Goal: Obtain resource: Download file/media

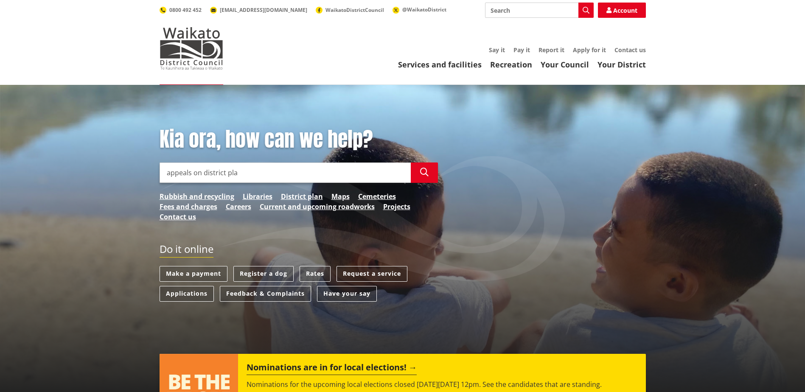
type input "appeals on district plan"
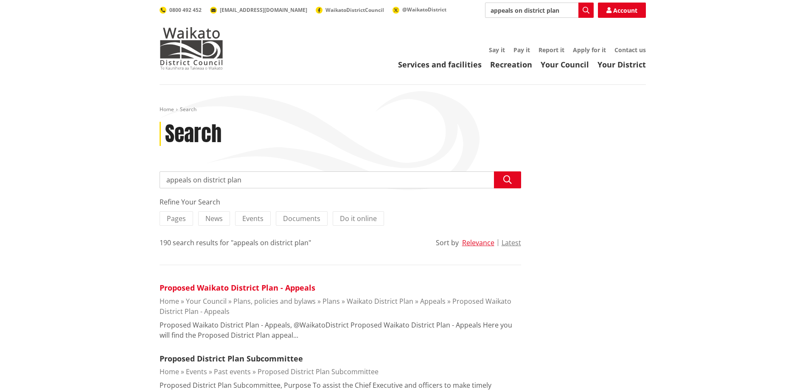
click at [232, 288] on link "Proposed Waikato District Plan - Appeals" at bounding box center [238, 288] width 156 height 10
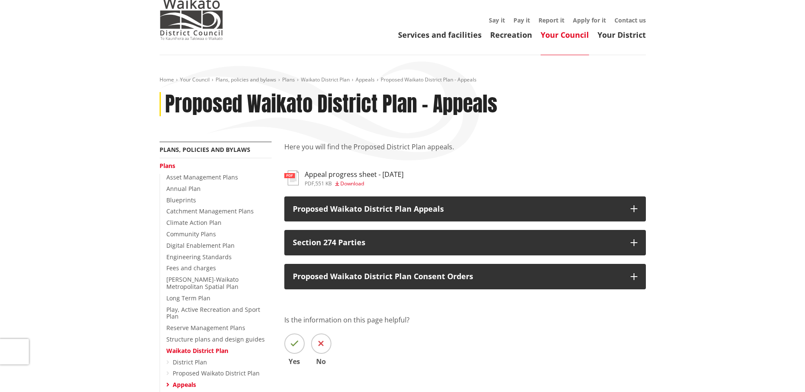
scroll to position [42, 0]
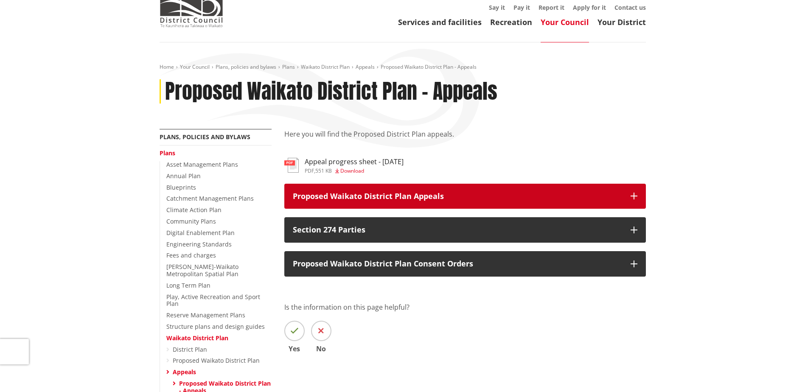
click at [439, 196] on p "Proposed Waikato District Plan Appeals" at bounding box center [457, 196] width 329 height 8
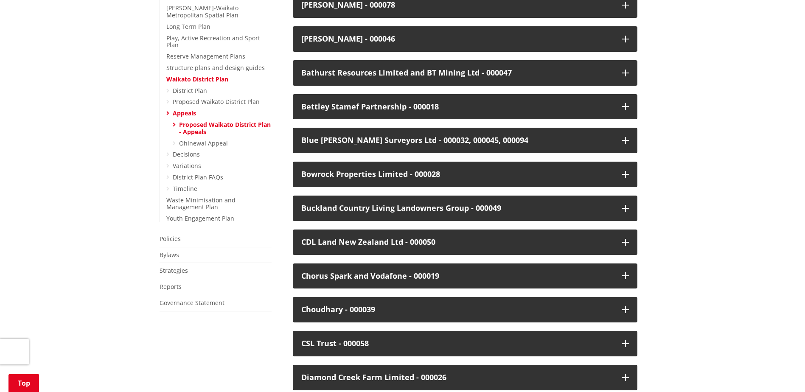
scroll to position [297, 0]
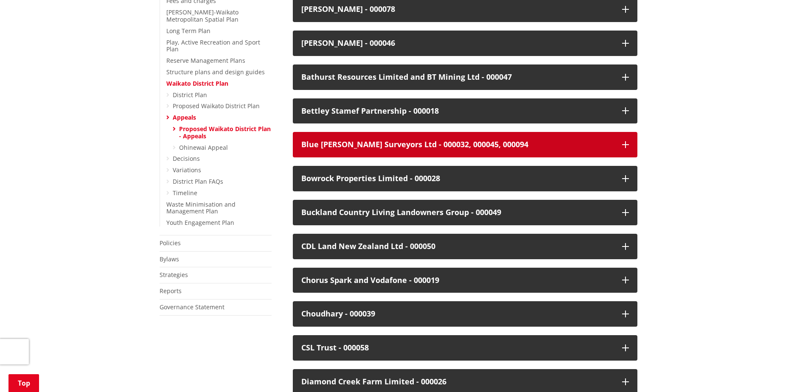
click at [628, 144] on icon "button" at bounding box center [625, 144] width 7 height 7
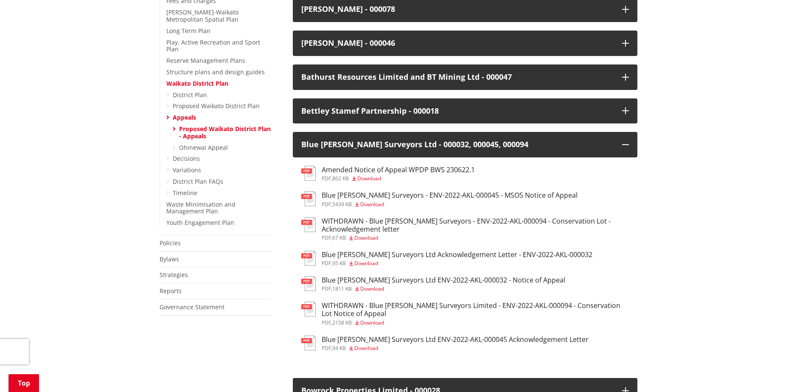
click at [372, 178] on span "Download" at bounding box center [369, 178] width 24 height 7
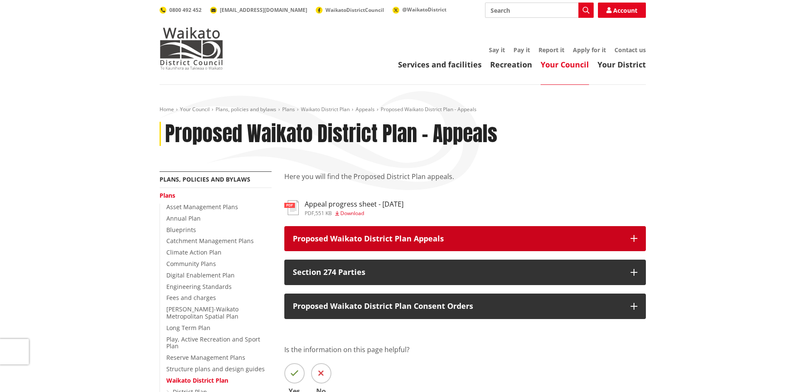
click at [366, 244] on button "Proposed Waikato District Plan Appeals" at bounding box center [465, 238] width 362 height 25
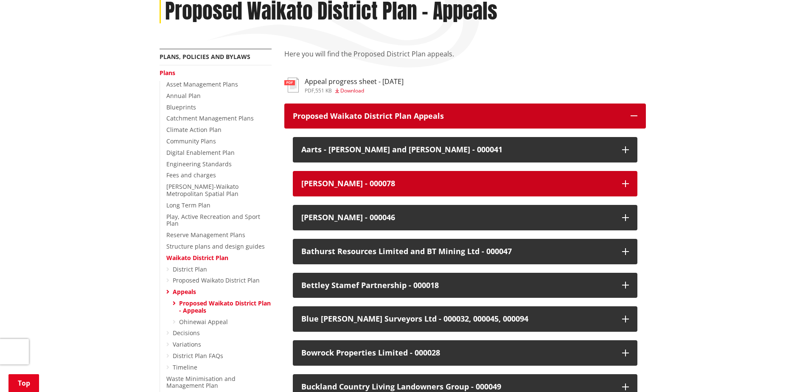
scroll to position [127, 0]
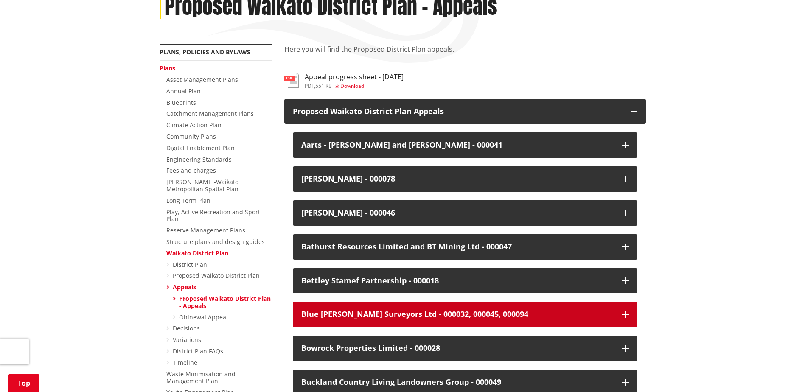
click at [357, 316] on div "Blue [PERSON_NAME] Surveyors Ltd - 000032, 000045, 000094" at bounding box center [457, 314] width 312 height 8
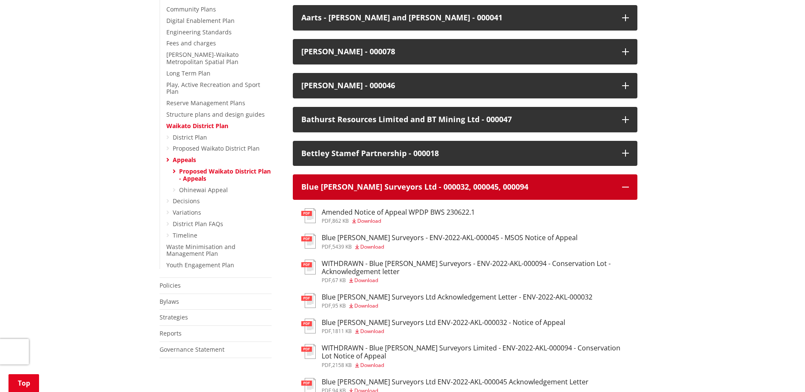
scroll to position [297, 0]
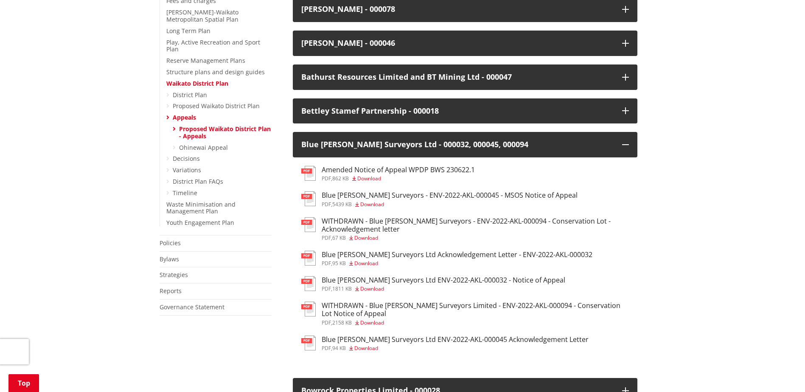
click at [378, 205] on span "Download" at bounding box center [372, 204] width 24 height 7
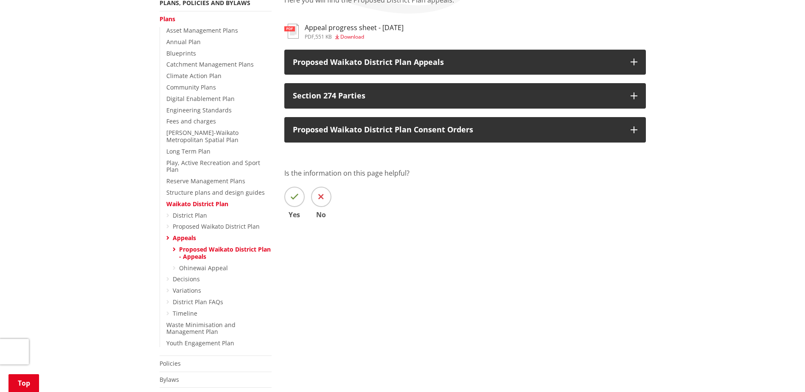
scroll to position [127, 0]
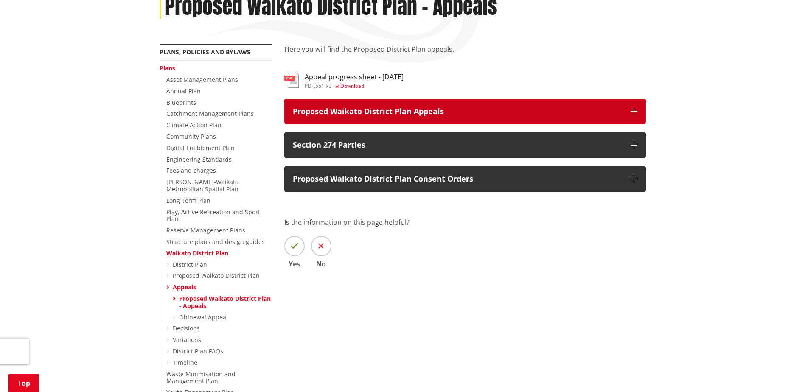
click at [356, 112] on p "Proposed Waikato District Plan Appeals" at bounding box center [457, 111] width 329 height 8
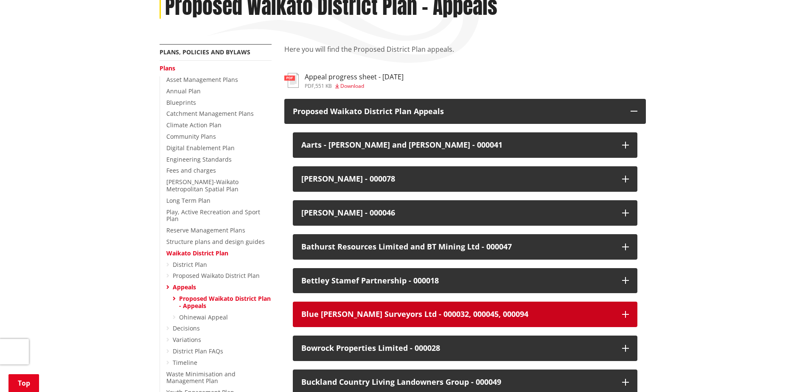
click at [343, 312] on div "Blue [PERSON_NAME] Surveyors Ltd - 000032, 000045, 000094" at bounding box center [457, 314] width 312 height 8
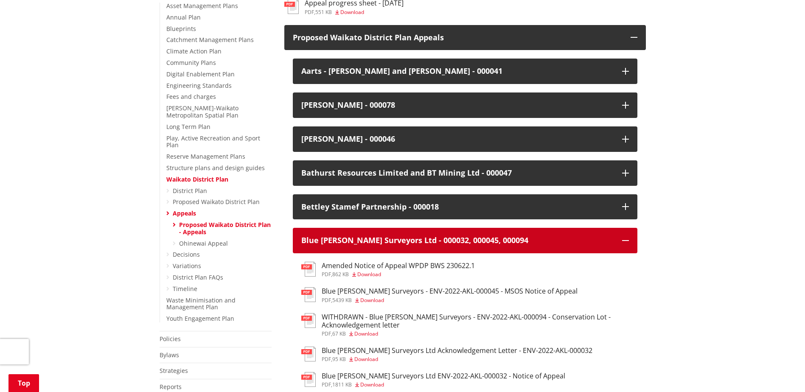
scroll to position [255, 0]
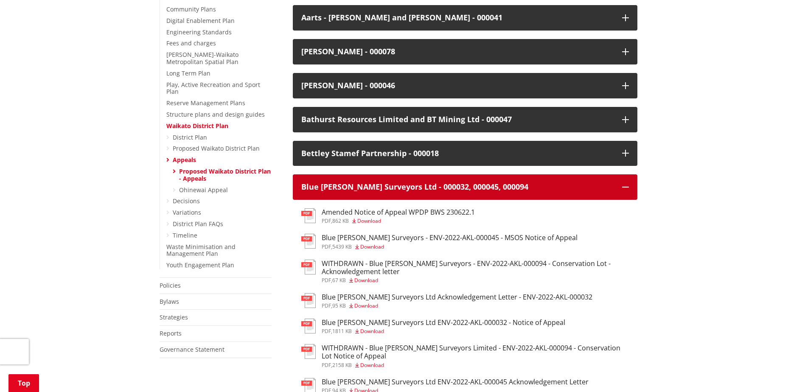
click at [620, 186] on button "Blue [PERSON_NAME] Surveyors Ltd - 000032, 000045, 000094" at bounding box center [465, 186] width 345 height 25
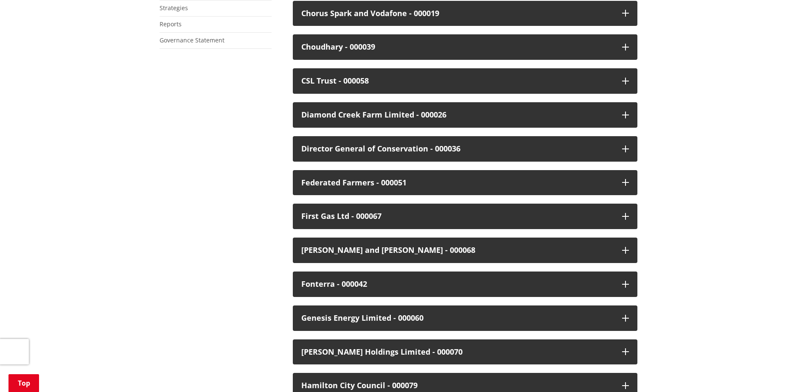
scroll to position [594, 0]
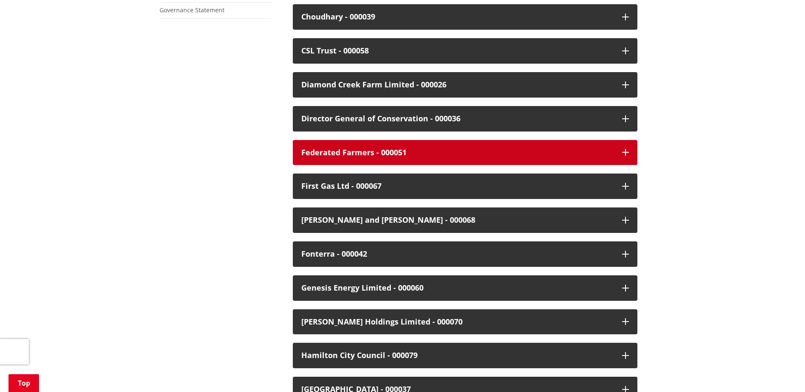
click at [526, 148] on button "Federated Farmers - 000051" at bounding box center [465, 152] width 345 height 25
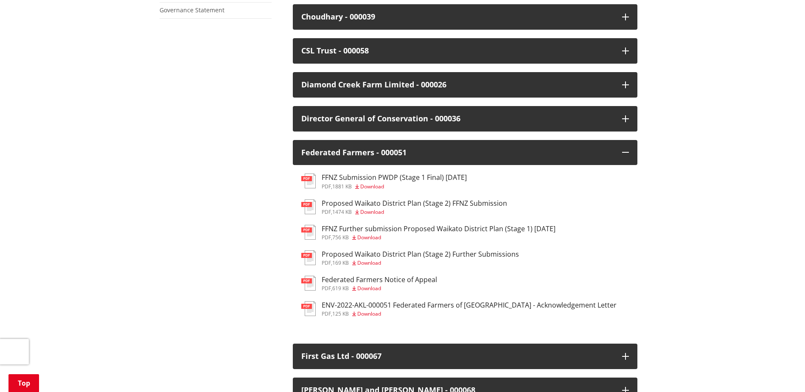
click at [367, 290] on span "Download" at bounding box center [369, 288] width 24 height 7
